Goal: Navigation & Orientation: Find specific page/section

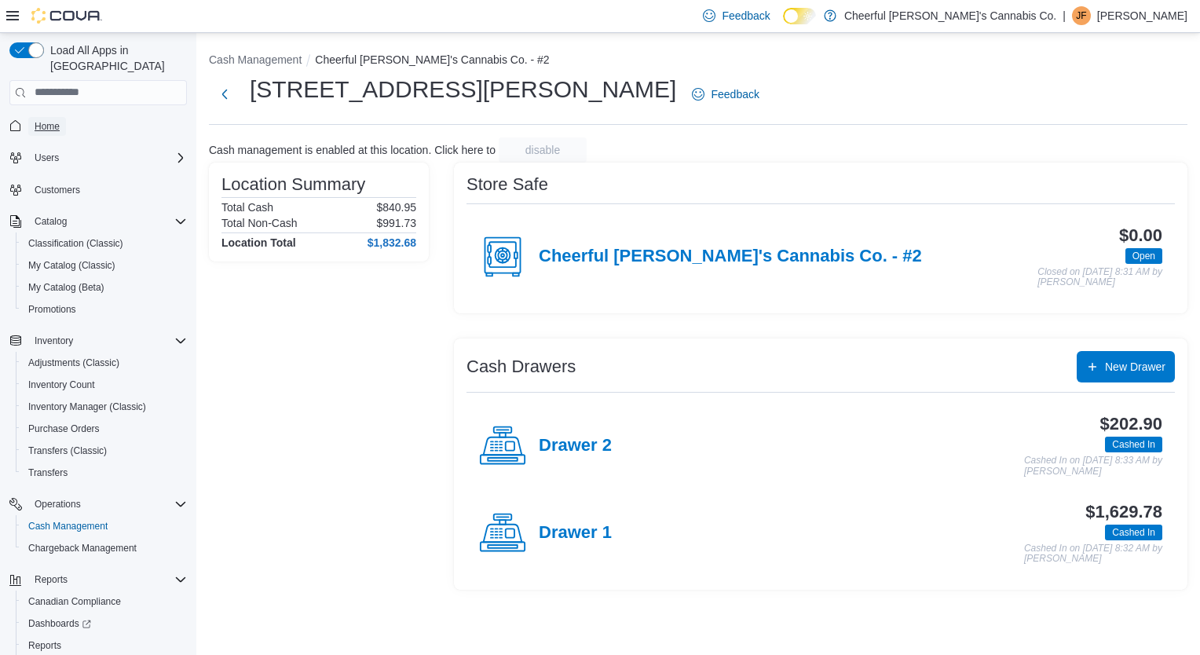
click at [50, 120] on span "Home" at bounding box center [47, 126] width 25 height 13
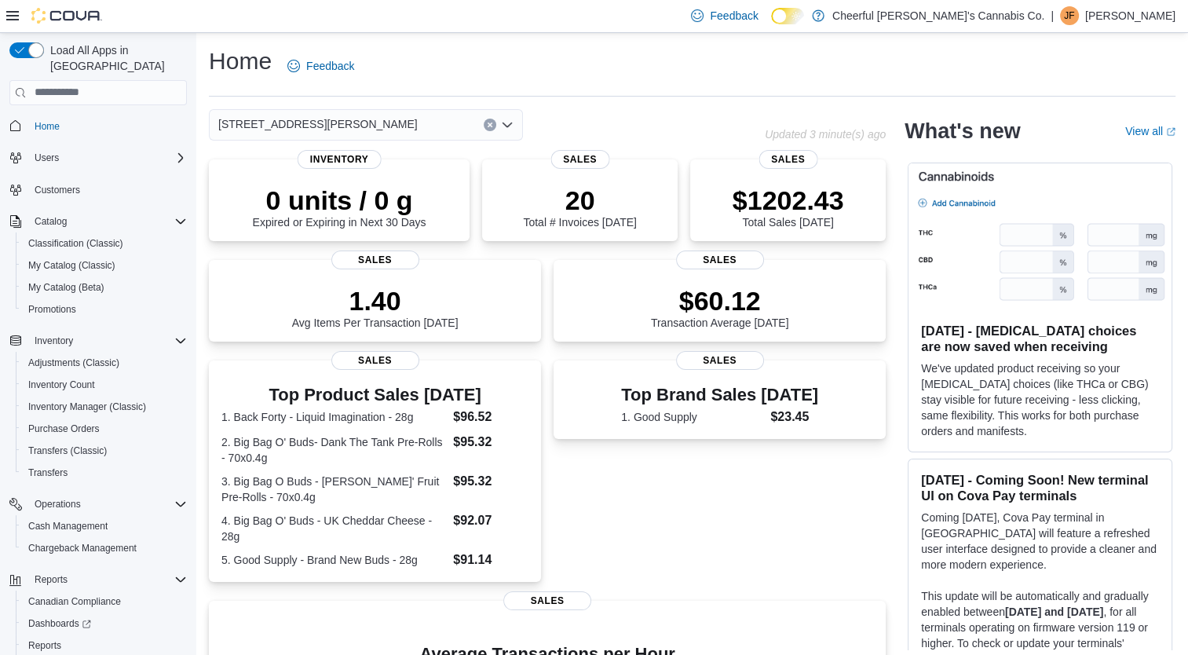
click at [383, 131] on div "[STREET_ADDRESS][PERSON_NAME]" at bounding box center [366, 124] width 314 height 31
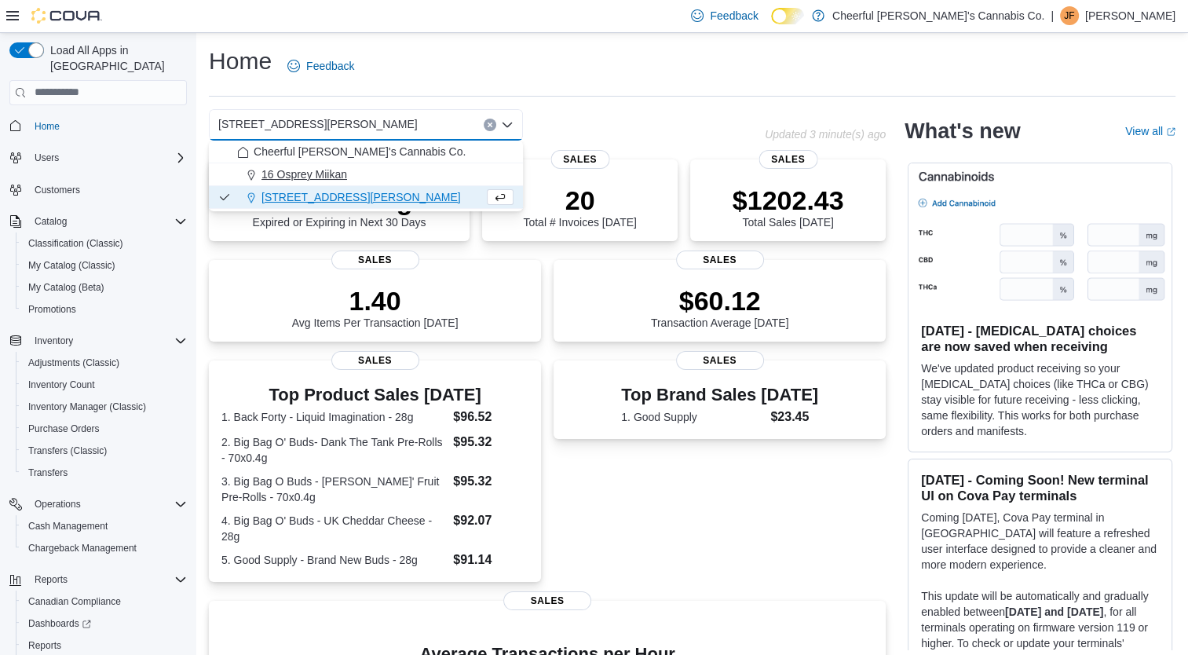
click at [400, 173] on div "16 Osprey Miikan" at bounding box center [375, 174] width 276 height 16
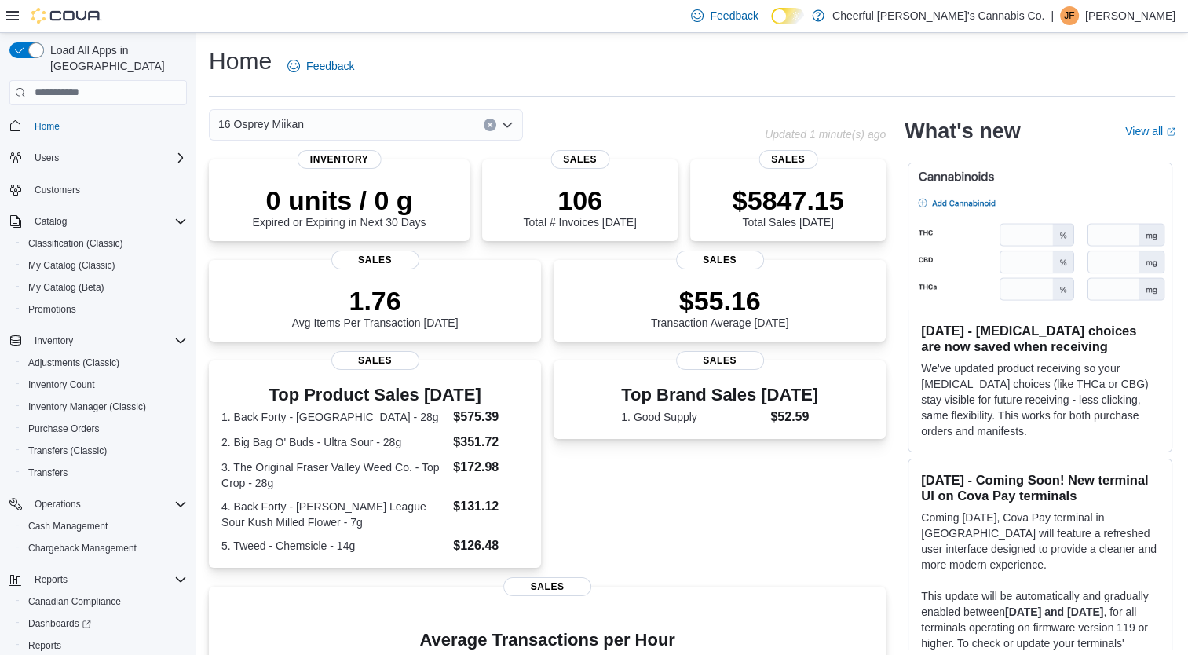
click at [411, 125] on div "16 Osprey Miikan Combo box. Selected. 16 Osprey Miikan. Press Backspace to dele…" at bounding box center [366, 124] width 314 height 31
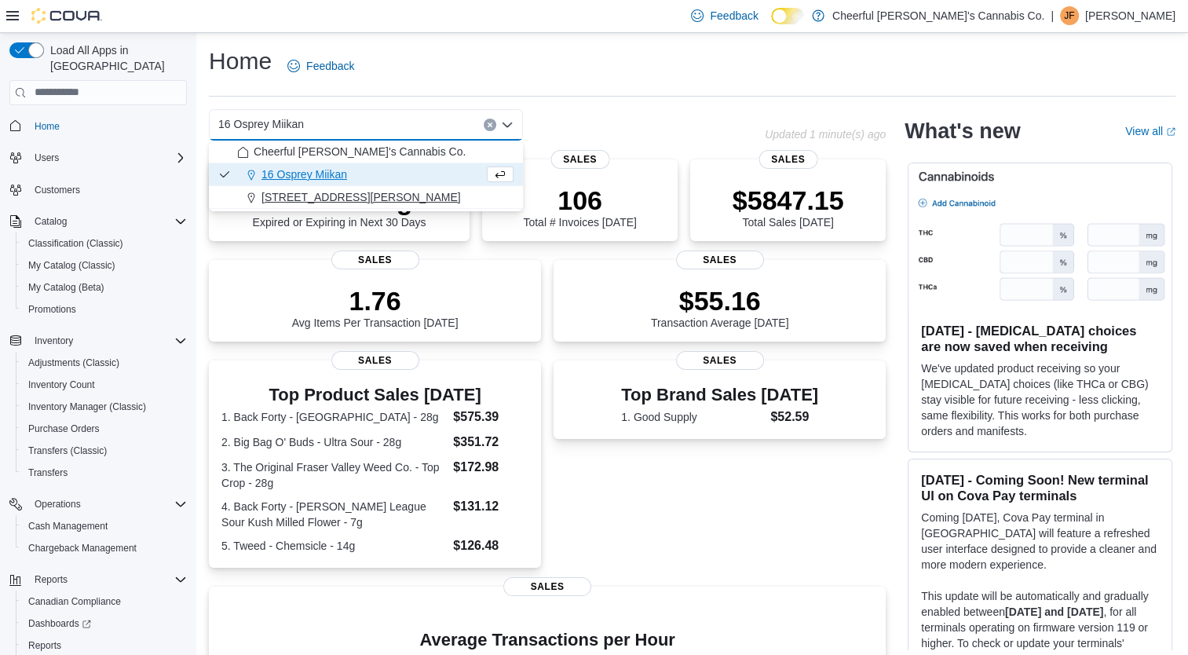
click at [390, 202] on div "[STREET_ADDRESS][PERSON_NAME]" at bounding box center [375, 197] width 276 height 16
